Goal: Information Seeking & Learning: Learn about a topic

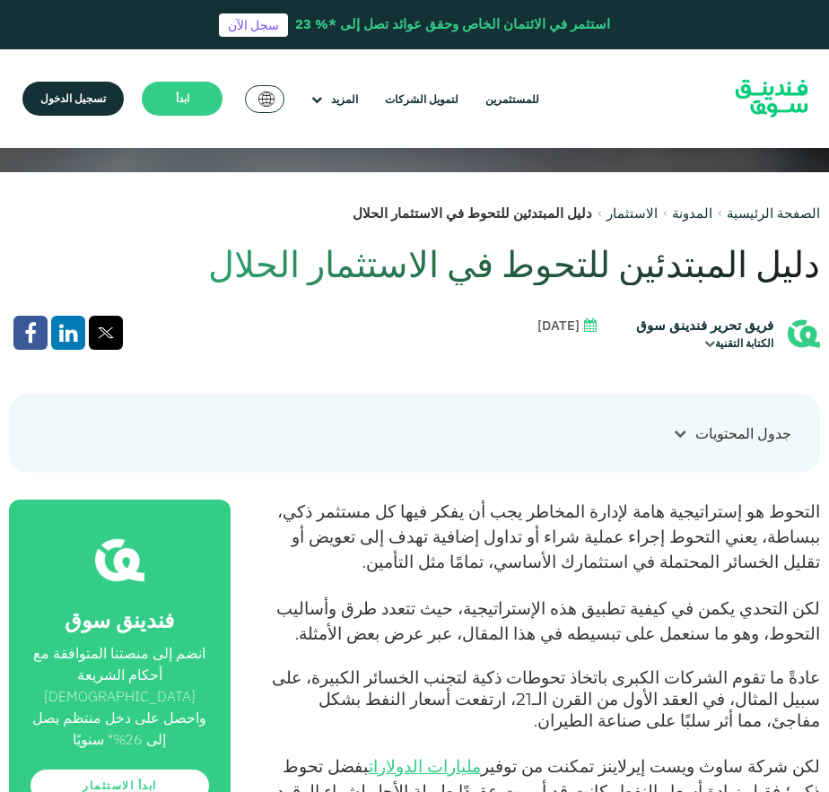
scroll to position [717, 0]
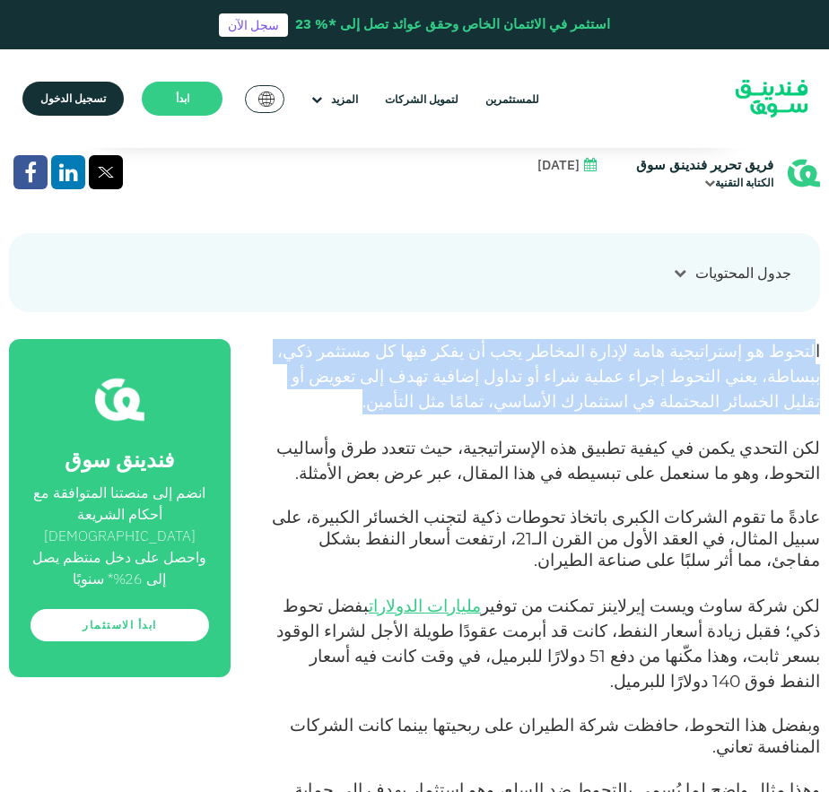
drag, startPoint x: 817, startPoint y: 343, endPoint x: 702, endPoint y: 410, distance: 132.6
click at [702, 410] on p "التحوط هو إستراتيجية هامة لإدارة المخاطر يجب أن يفكر فيها كل مستثمر ذكي، ببساطة…" at bounding box center [545, 376] width 549 height 75
copy span "لتحوط هو إستراتيجية هامة لإدارة المخاطر يجب أن يفكر فيها كل مستثمر ذكي، ببساطة،…"
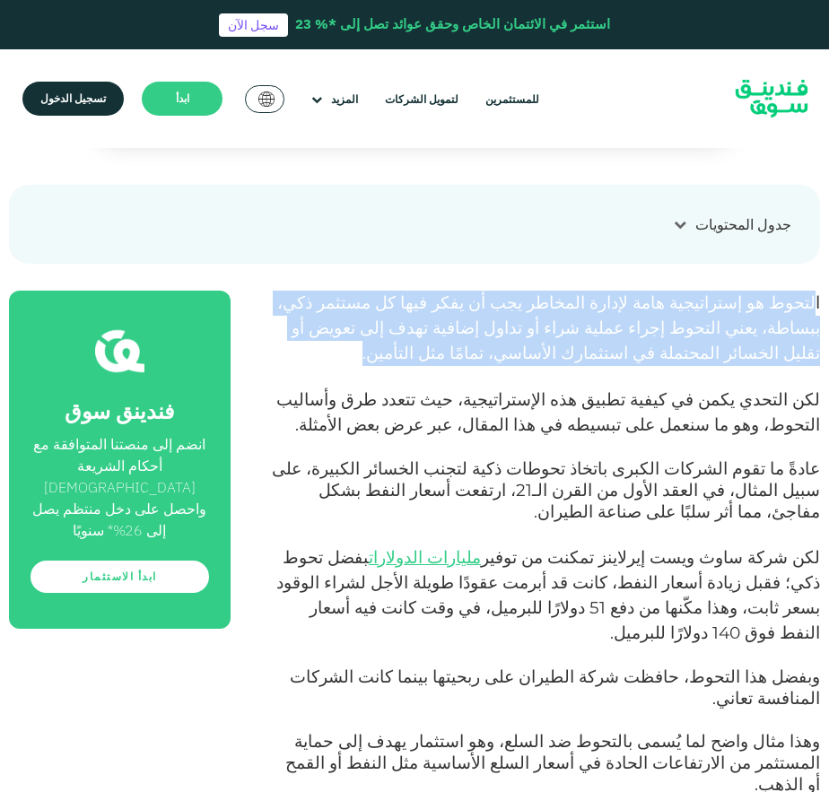
scroll to position [807, 0]
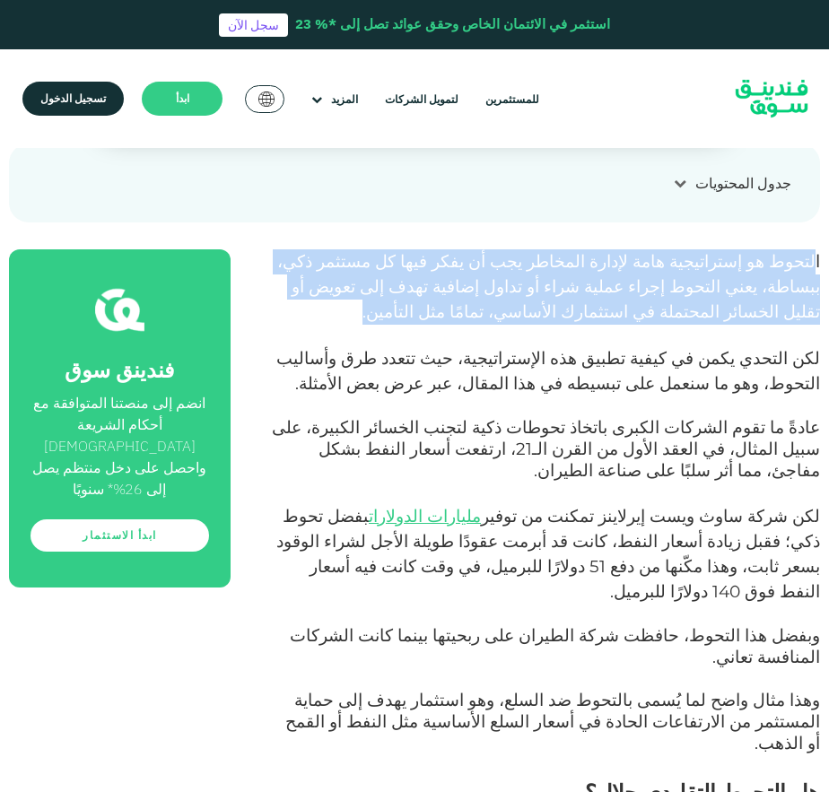
drag, startPoint x: 425, startPoint y: 543, endPoint x: 790, endPoint y: 412, distance: 387.7
copy div "عادةً ما تقوم الشركات الكبرى باتخاذ تحوطات ذكية لتجنب الخسائر الكبيرة، على سبيل…"
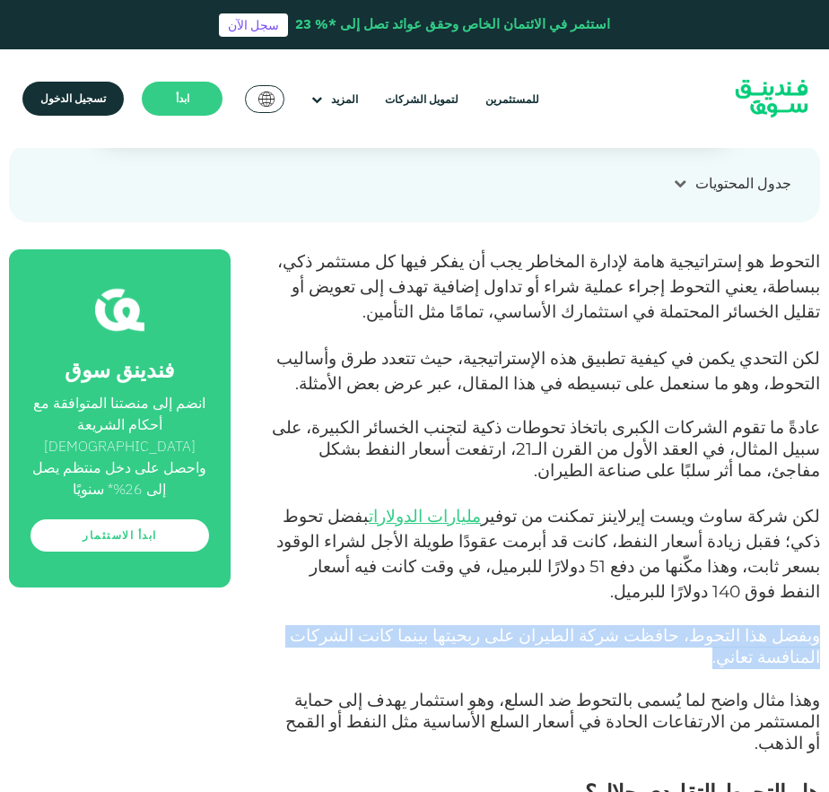
drag, startPoint x: 317, startPoint y: 586, endPoint x: 415, endPoint y: 568, distance: 100.4
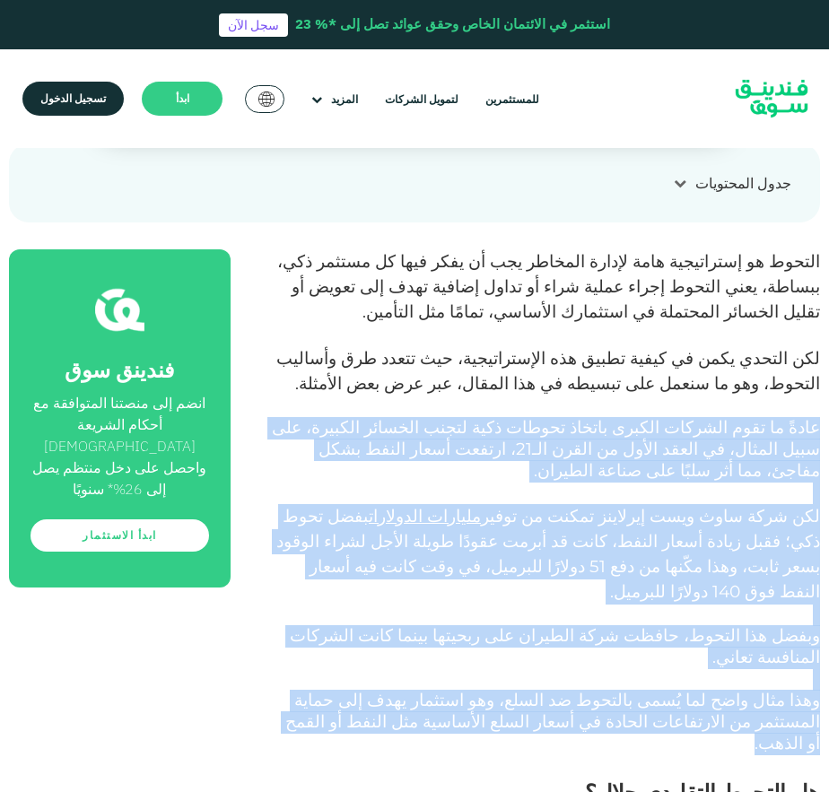
drag, startPoint x: 485, startPoint y: 655, endPoint x: 817, endPoint y: 430, distance: 400.9
copy div "loreً ip dolo sitamet consec adipis elitse doei tempo incidid utlabor، etd magn…"
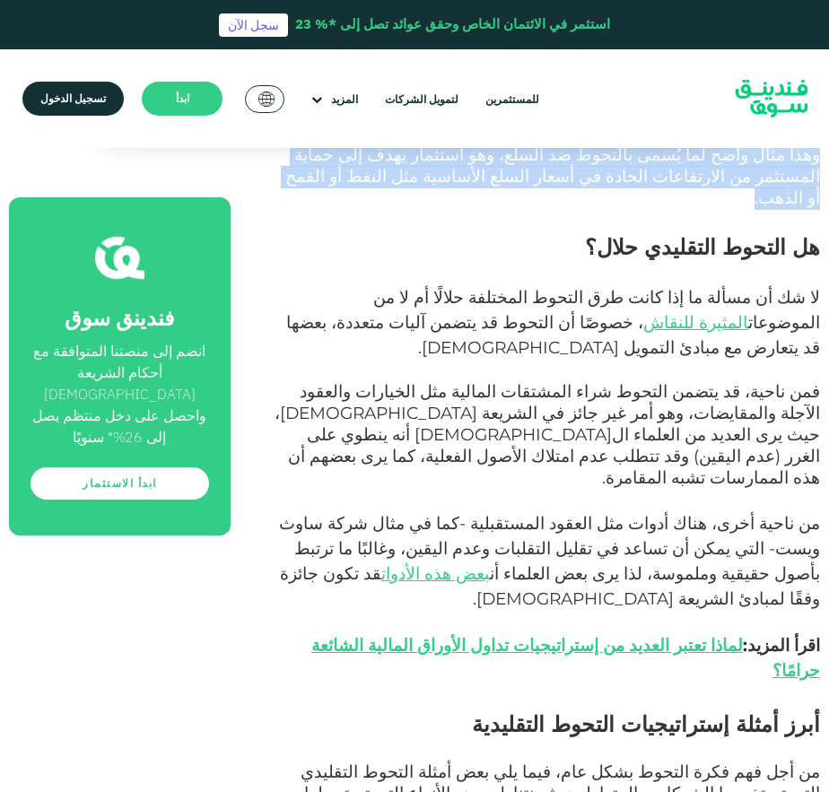
scroll to position [1345, 0]
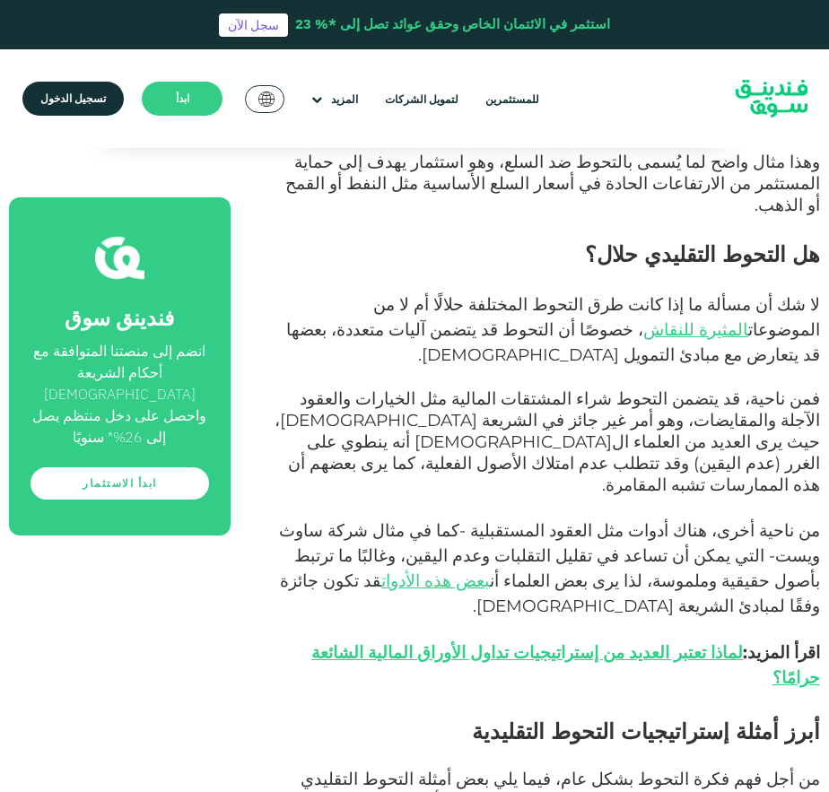
drag, startPoint x: 656, startPoint y: 640, endPoint x: 742, endPoint y: 642, distance: 86.1
copy span "تقلبات العملات"
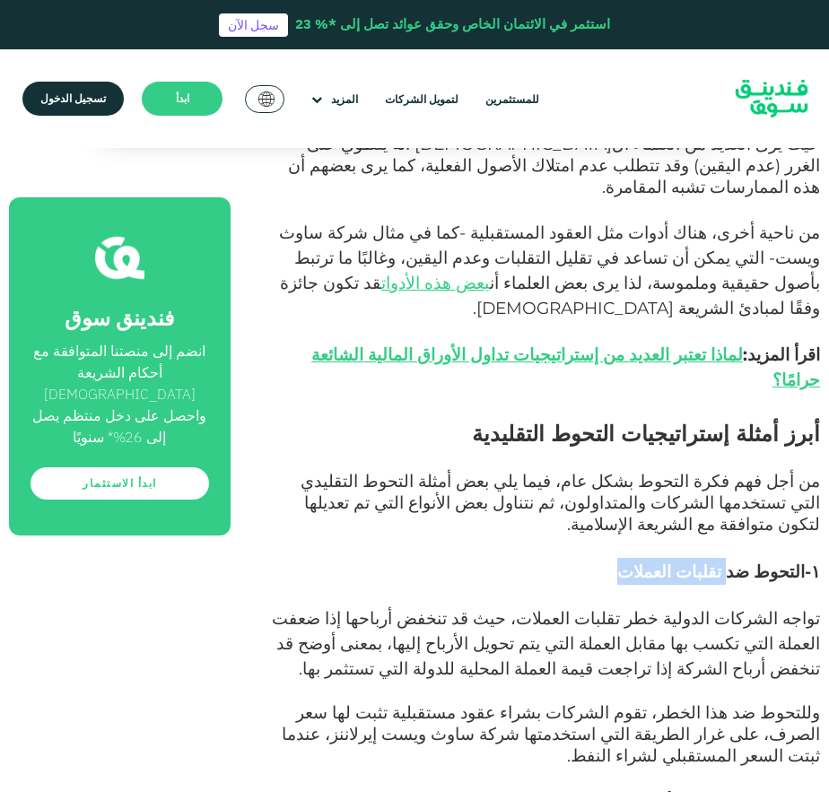
scroll to position [1793, 0]
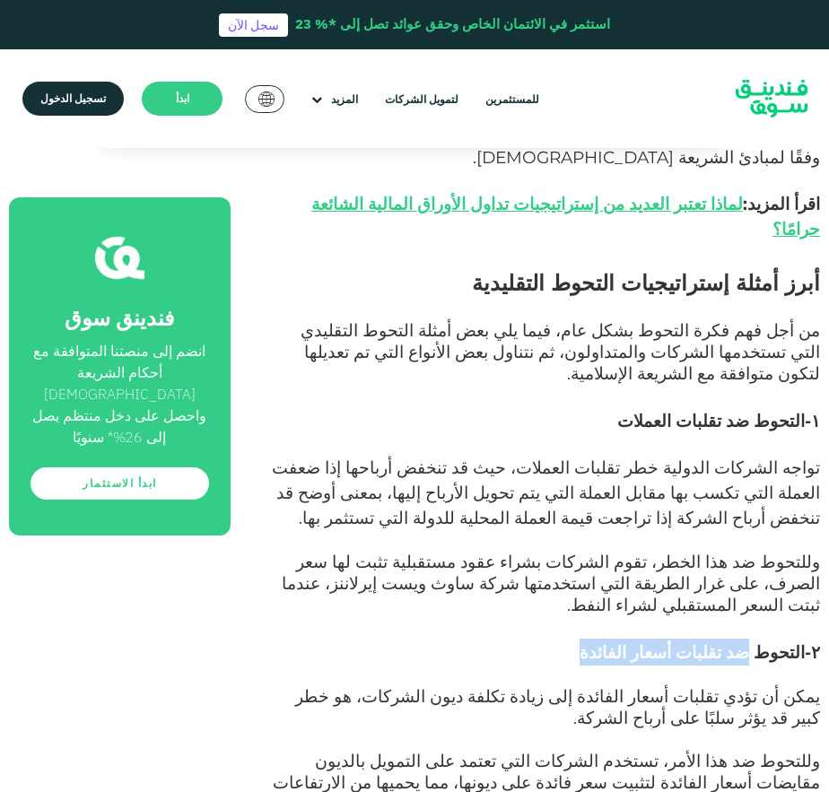
drag, startPoint x: 623, startPoint y: 399, endPoint x: 758, endPoint y: 397, distance: 134.5
click at [758, 638] on h3 "۲- التحوط ضد تقلبات أسعار الفائدة" at bounding box center [545, 651] width 549 height 27
copy span "ضد تقلبات أسعار الفائدة"
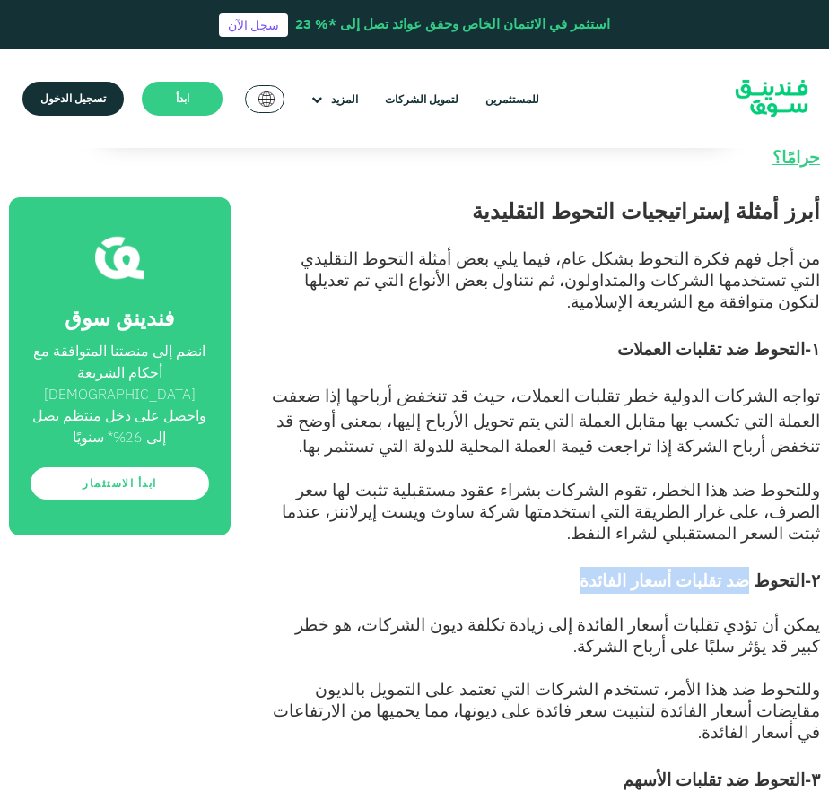
scroll to position [1973, 0]
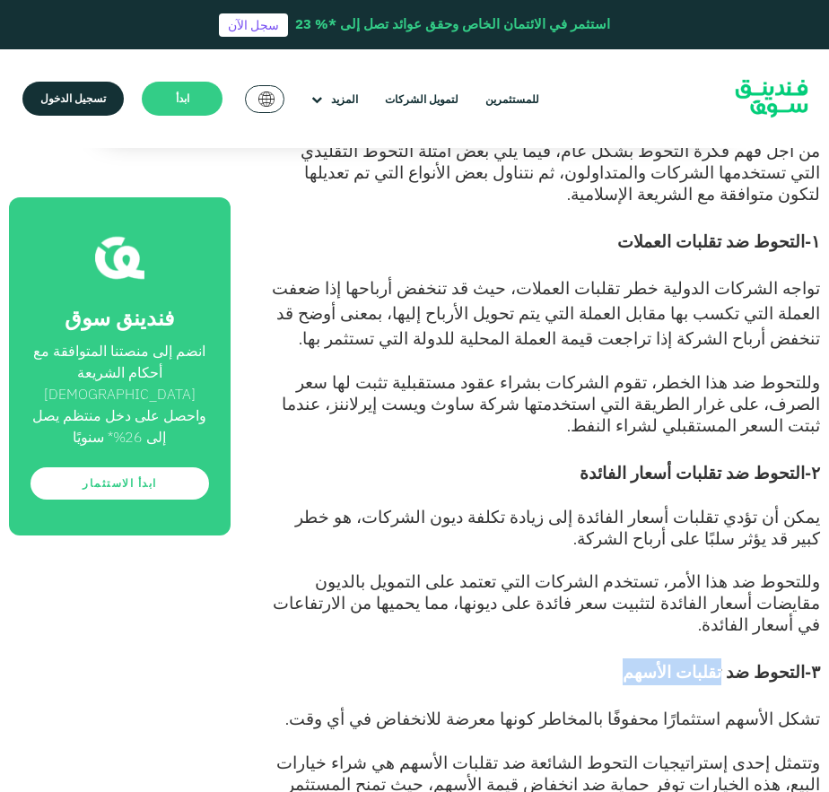
drag, startPoint x: 662, startPoint y: 402, endPoint x: 740, endPoint y: 396, distance: 78.2
click at [740, 658] on h3 "۳-التحوط ضد تقلبات الأسهم" at bounding box center [545, 671] width 549 height 27
copy span "تقلبات الأسهم"
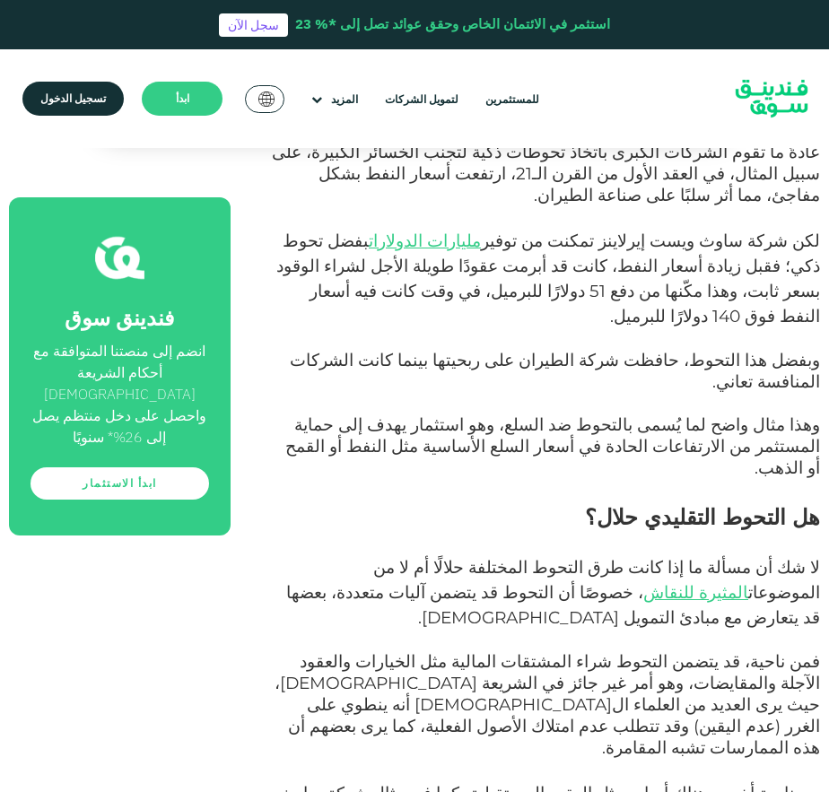
scroll to position [1076, 0]
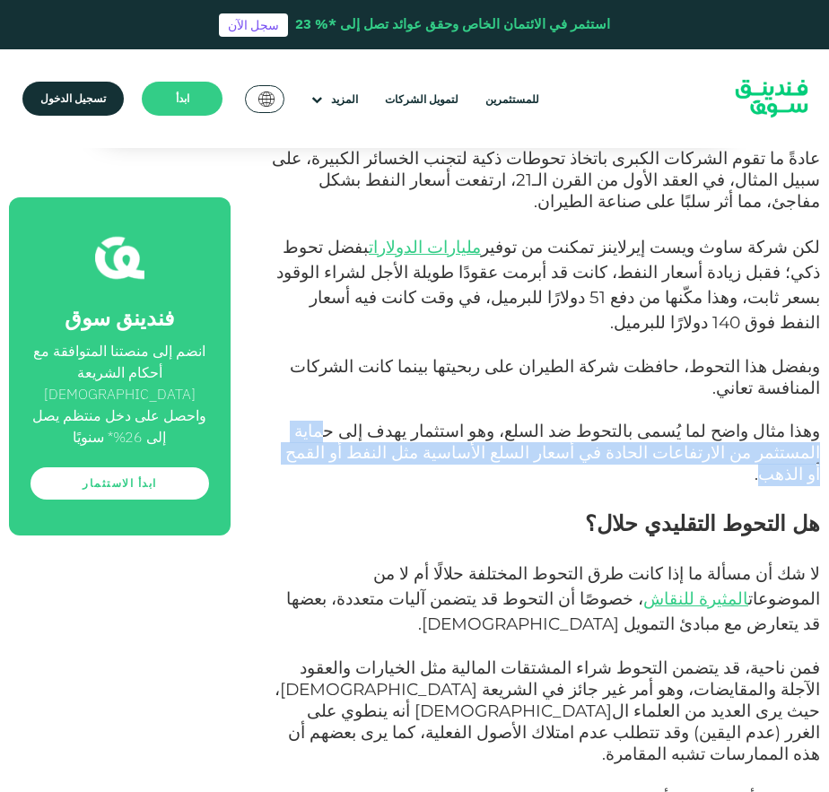
drag, startPoint x: 438, startPoint y: 364, endPoint x: 507, endPoint y: 379, distance: 70.7
click at [507, 421] on span "وهذا مثال واضح لما يُسمى بالتحوط ضد السلع، وهو استثمار يهدف إلى حماية المستثمر …" at bounding box center [552, 453] width 534 height 64
copy span "ماية المستثمر من الارتفاعات الحادة في أسعار السلع الأساسية مثل النفط أو القمح أ…"
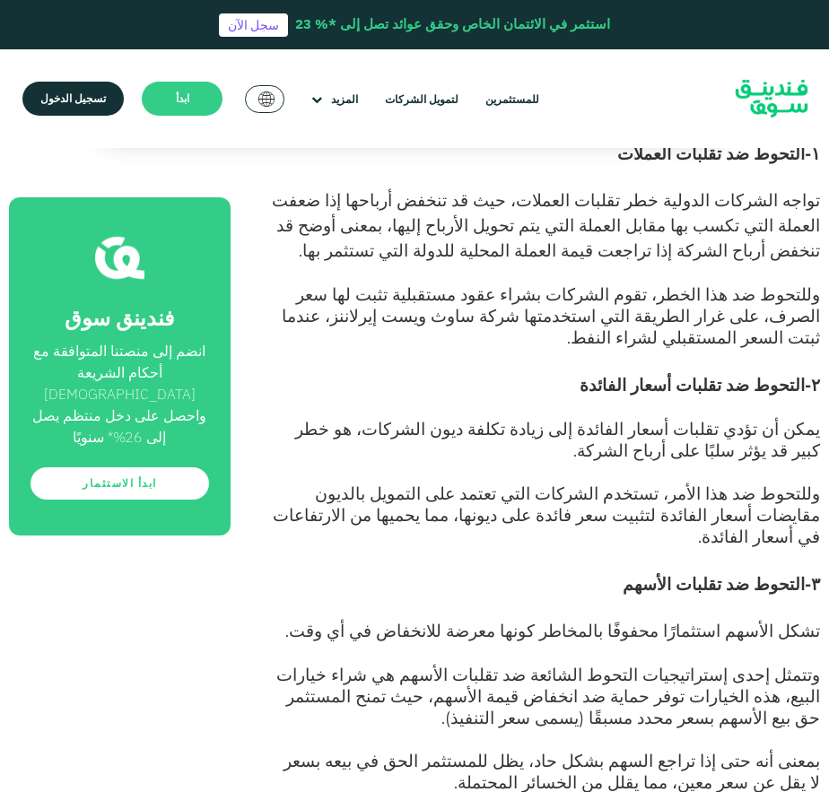
scroll to position [2062, 0]
